Goal: Navigation & Orientation: Find specific page/section

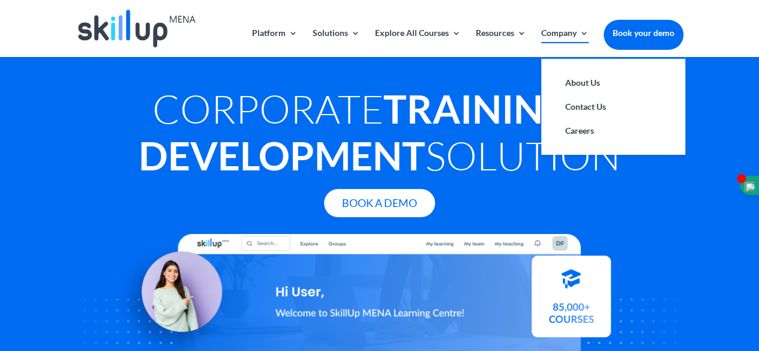
click at [582, 32] on link "Company" at bounding box center [564, 43] width 47 height 28
click at [570, 100] on link "Contact Us" at bounding box center [613, 107] width 120 height 24
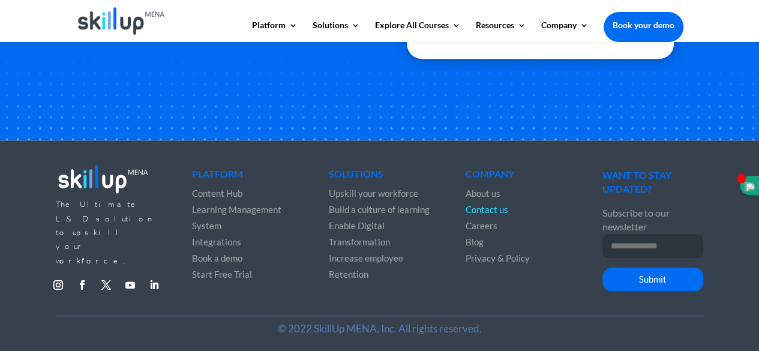
scroll to position [496, 0]
click at [481, 194] on span "About us" at bounding box center [483, 193] width 35 height 11
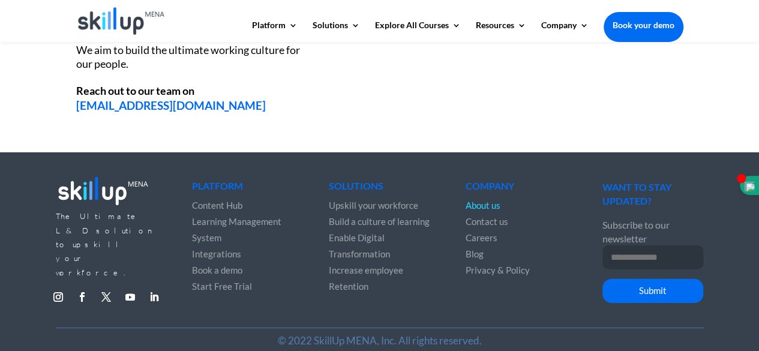
scroll to position [1714, 0]
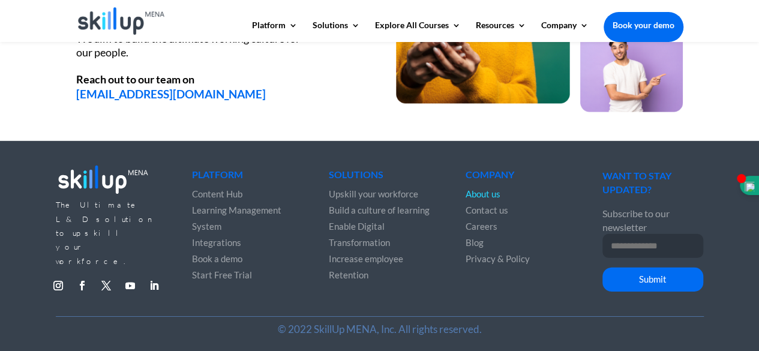
click at [214, 190] on span "Content Hub" at bounding box center [217, 193] width 50 height 11
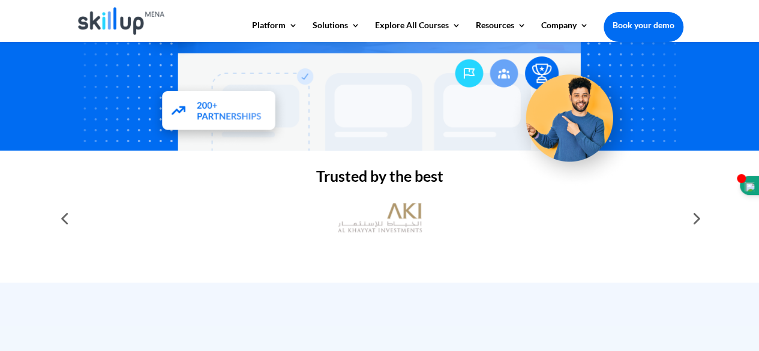
scroll to position [300, 0]
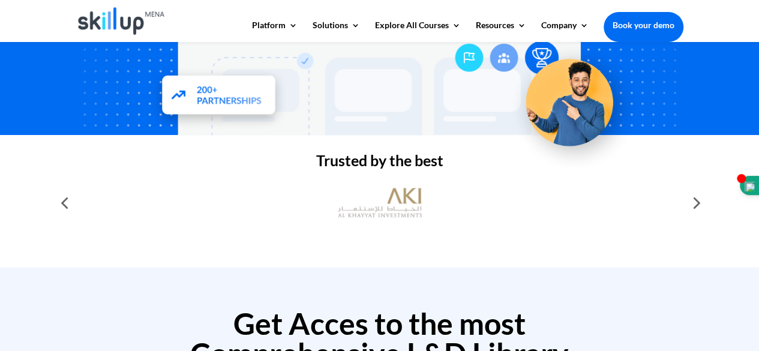
click at [696, 203] on div at bounding box center [695, 203] width 24 height 24
click at [64, 202] on div at bounding box center [64, 203] width 24 height 24
click at [695, 203] on div at bounding box center [695, 203] width 24 height 24
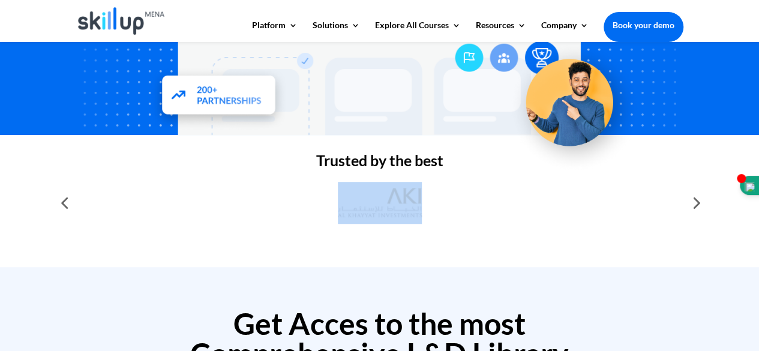
click at [695, 203] on div at bounding box center [695, 203] width 24 height 24
